Goal: Navigation & Orientation: Find specific page/section

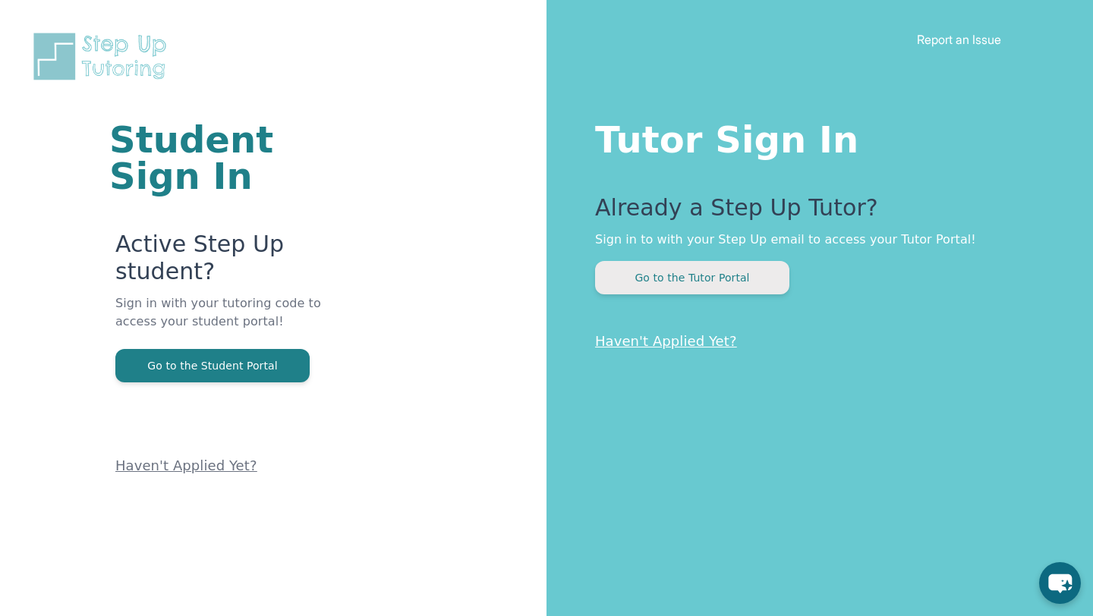
click at [619, 276] on button "Go to the Tutor Portal" at bounding box center [692, 277] width 194 height 33
